Goal: Obtain resource: Download file/media

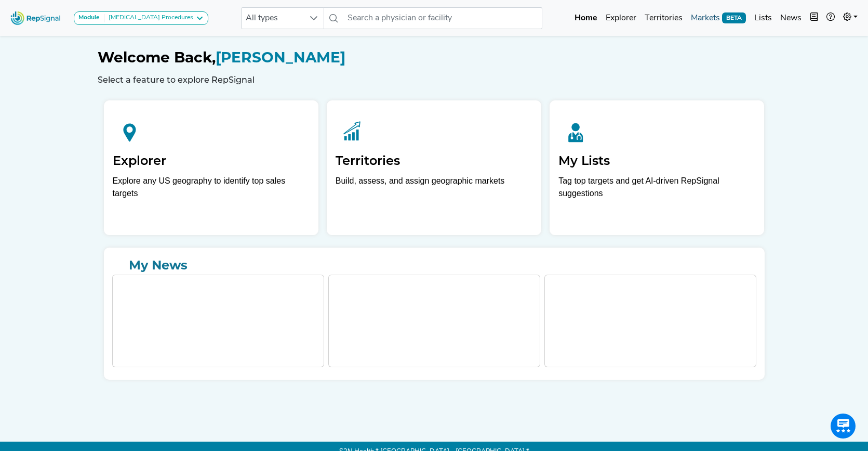
click at [702, 15] on link "Markets BETA" at bounding box center [718, 18] width 63 height 21
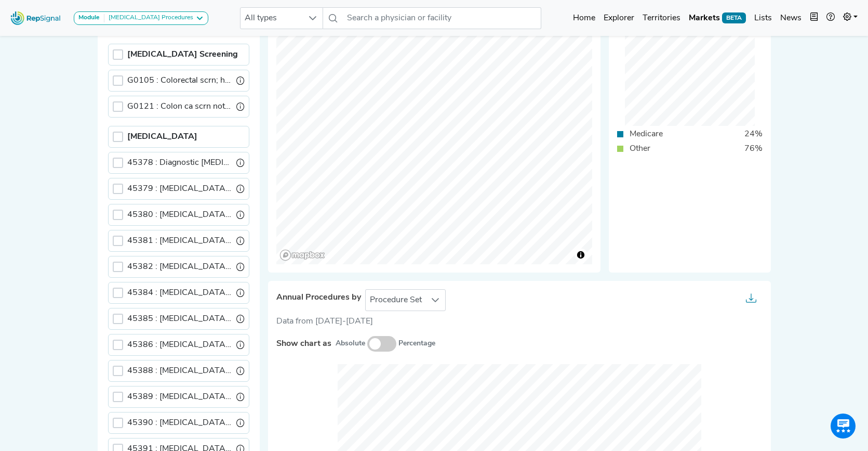
scroll to position [241, 0]
click at [297, 257] on link "Mapbox logo" at bounding box center [303, 256] width 46 height 12
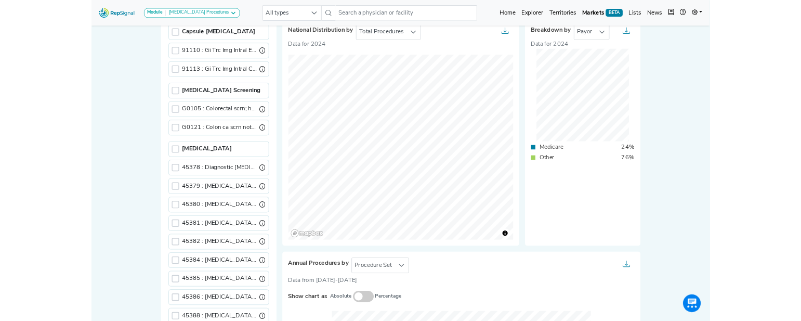
scroll to position [165, 0]
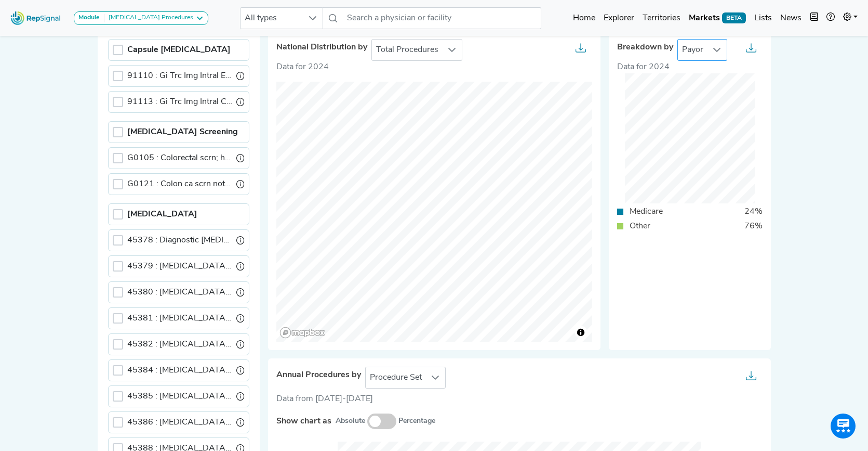
click at [714, 47] on icon at bounding box center [717, 50] width 8 height 8
click at [708, 96] on li "Provider" at bounding box center [702, 96] width 50 height 21
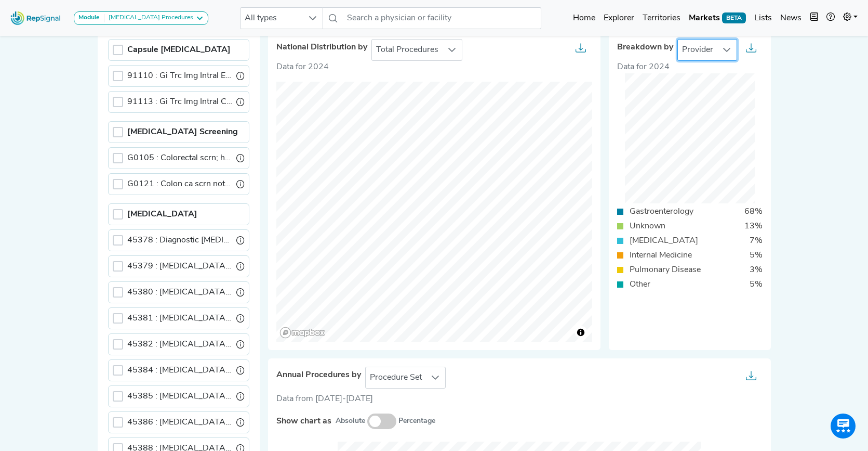
click at [724, 47] on icon at bounding box center [727, 50] width 8 height 8
click at [709, 74] on li "Payor" at bounding box center [707, 75] width 60 height 21
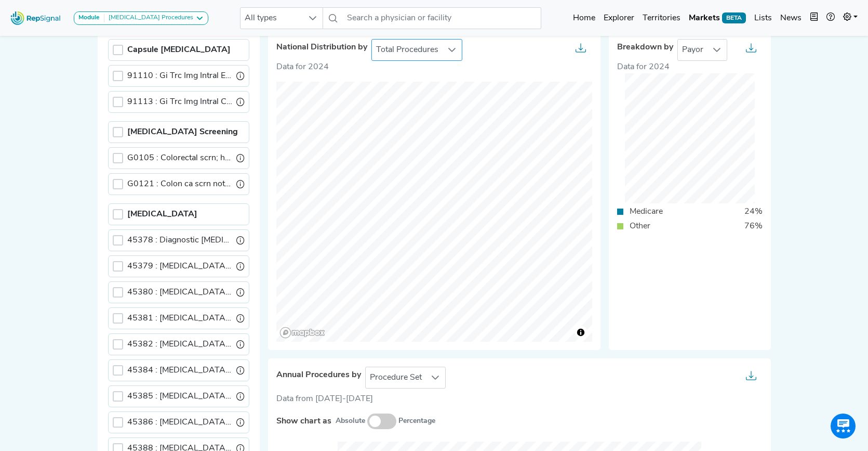
click at [451, 50] on icon at bounding box center [452, 50] width 7 height 4
click at [437, 97] on li "Procedure Growth" at bounding box center [417, 96] width 91 height 21
click at [581, 48] on icon "button" at bounding box center [580, 46] width 5 height 7
click at [598, 115] on span "PNG" at bounding box center [599, 119] width 18 height 8
click at [457, 49] on icon at bounding box center [458, 50] width 8 height 8
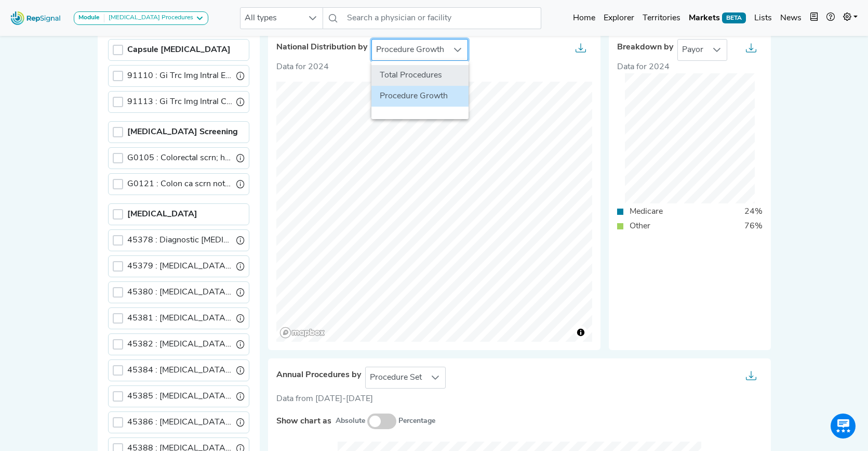
click at [445, 77] on li "Total Procedures" at bounding box center [420, 75] width 97 height 21
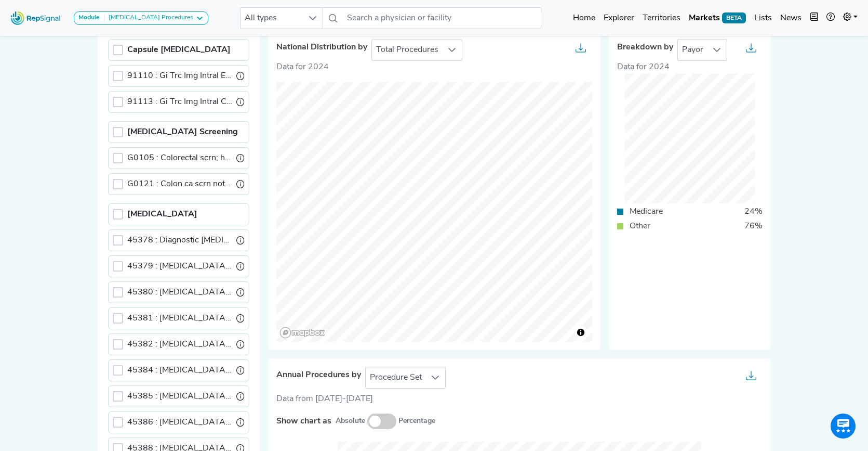
click at [582, 48] on icon "button" at bounding box center [581, 48] width 10 height 10
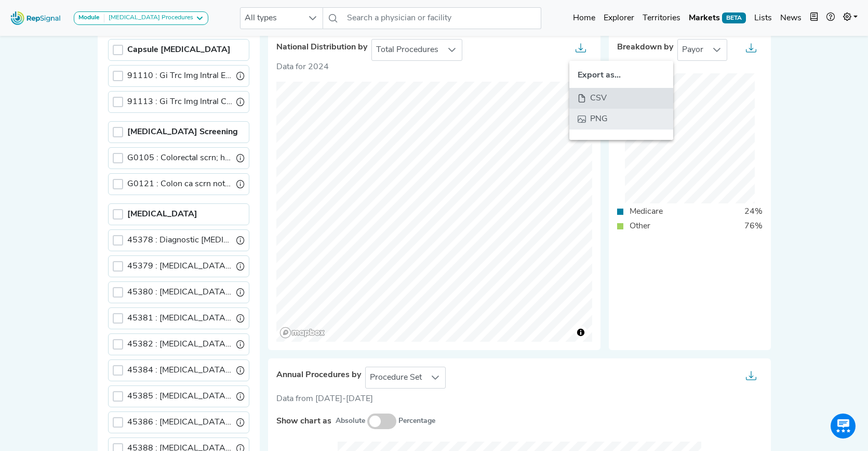
click at [602, 120] on span "PNG" at bounding box center [599, 119] width 18 height 8
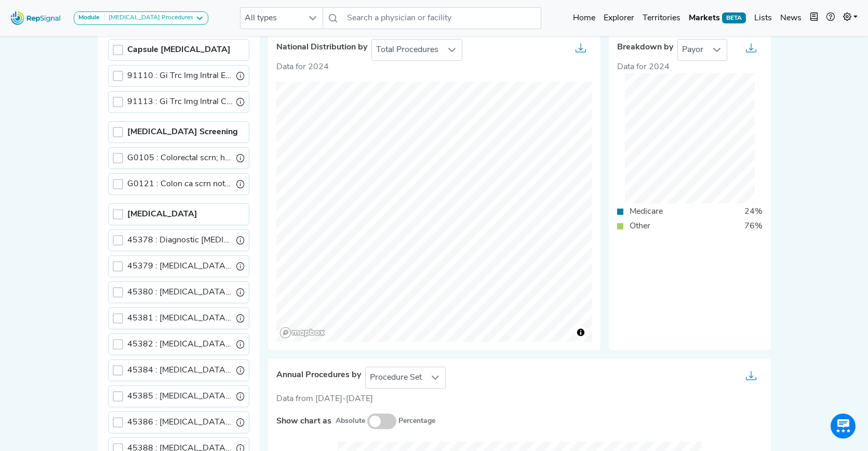
click at [580, 48] on icon "button" at bounding box center [581, 48] width 10 height 10
click at [581, 94] on span "CSV" at bounding box center [582, 98] width 8 height 8
click at [580, 47] on icon "button" at bounding box center [580, 46] width 5 height 7
click at [595, 99] on span "CSV" at bounding box center [598, 98] width 17 height 8
click at [581, 48] on icon "button" at bounding box center [581, 48] width 10 height 10
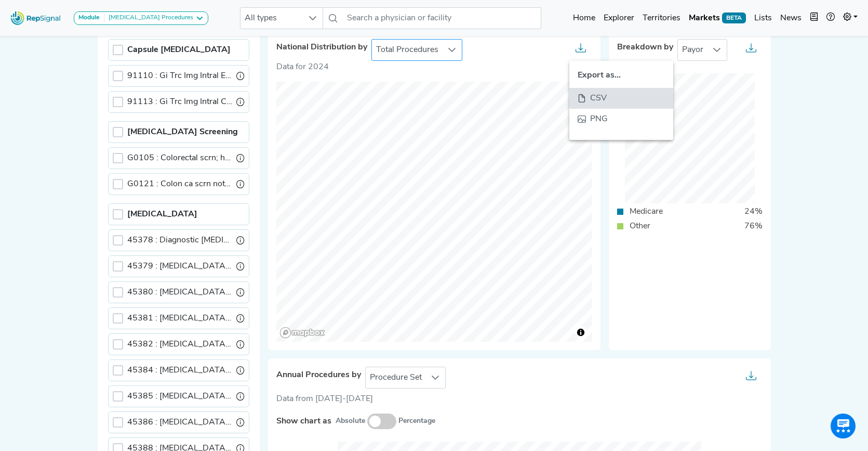
click at [455, 51] on icon at bounding box center [452, 50] width 8 height 8
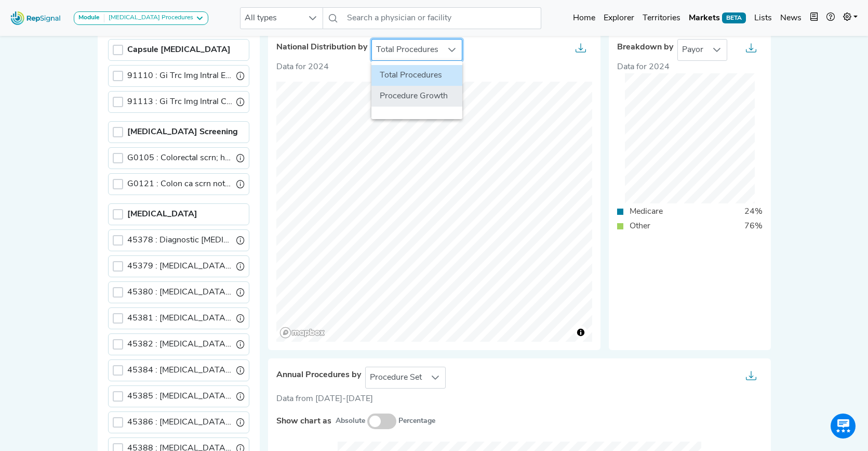
click at [434, 97] on li "Procedure Growth" at bounding box center [417, 96] width 91 height 21
click at [546, 69] on p "Data for 2024" at bounding box center [434, 67] width 316 height 12
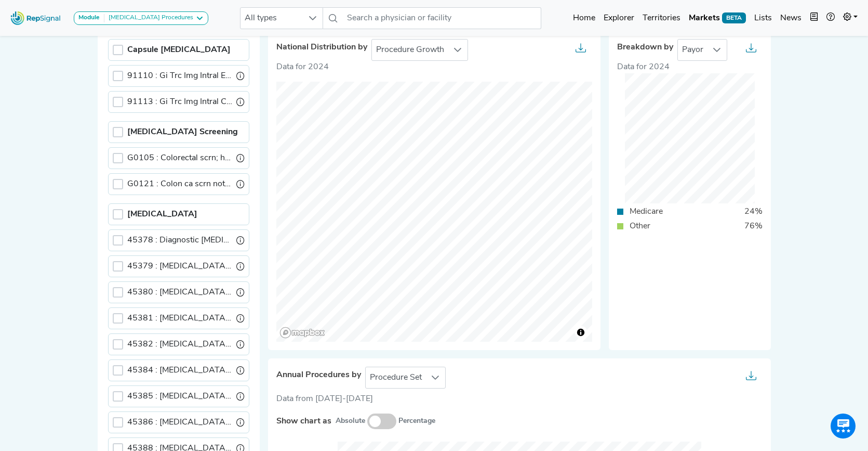
click at [580, 49] on icon "button" at bounding box center [581, 48] width 10 height 10
click at [596, 100] on span "CSV" at bounding box center [598, 98] width 17 height 8
